Goal: Find specific page/section: Find specific page/section

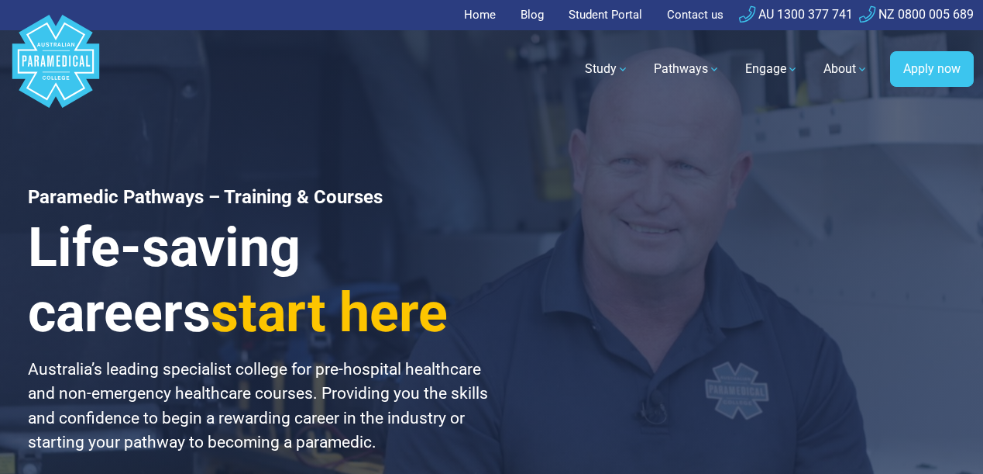
click at [622, 16] on link "Student Portal" at bounding box center [606, 15] width 92 height 30
click at [588, 10] on link "Student Portal" at bounding box center [606, 15] width 92 height 30
click at [609, 12] on link "Student Portal" at bounding box center [606, 15] width 92 height 30
